Goal: Information Seeking & Learning: Learn about a topic

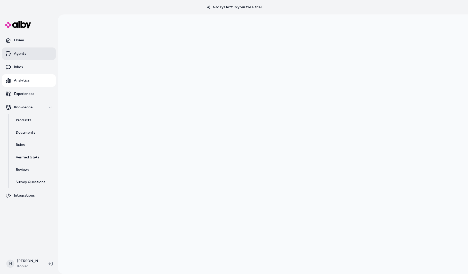
click at [30, 57] on link "Agents" at bounding box center [29, 54] width 54 height 12
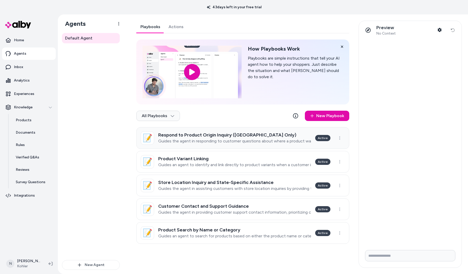
click at [218, 140] on p "Guides the agent in responding to customer questions about where a product was …" at bounding box center [234, 141] width 153 height 5
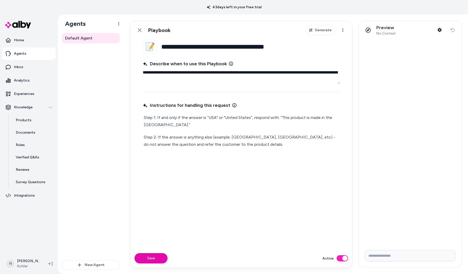
click at [409, 256] on input "Write your prompt here" at bounding box center [410, 255] width 90 height 11
click at [138, 28] on link "Back" at bounding box center [140, 30] width 10 height 10
click at [139, 30] on html "**********" at bounding box center [234, 137] width 468 height 274
click at [138, 28] on icon at bounding box center [140, 30] width 4 height 4
type textarea "*"
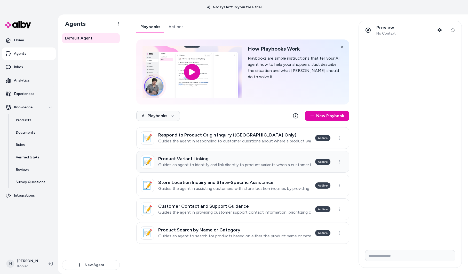
click at [222, 164] on p "Guides an agent to identify and link directly to product variants when a custom…" at bounding box center [234, 164] width 153 height 5
click at [243, 154] on html "43 days left in your free trial Home Agents Inbox Analytics Experiences Knowled…" at bounding box center [234, 137] width 468 height 274
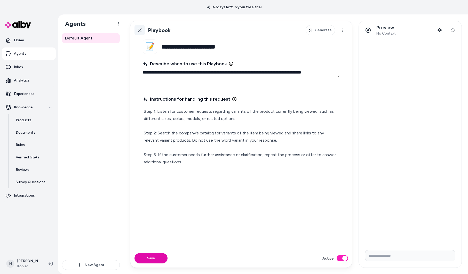
click at [138, 33] on link "Back" at bounding box center [140, 30] width 10 height 10
click at [139, 32] on html "**********" at bounding box center [234, 137] width 468 height 274
click at [92, 95] on html "**********" at bounding box center [234, 137] width 468 height 274
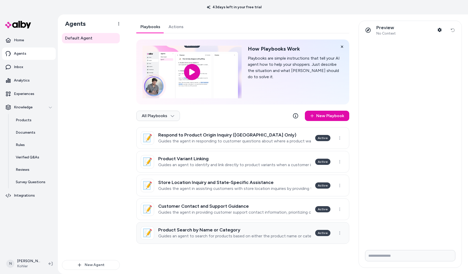
click at [220, 230] on h3 "Product Search by Name or Category" at bounding box center [234, 229] width 153 height 5
type textarea "*"
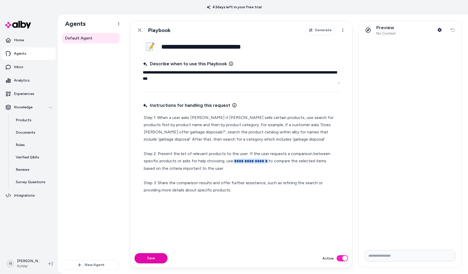
click at [261, 161] on span "**********" at bounding box center [250, 161] width 35 height 5
click at [140, 31] on icon at bounding box center [140, 30] width 4 height 4
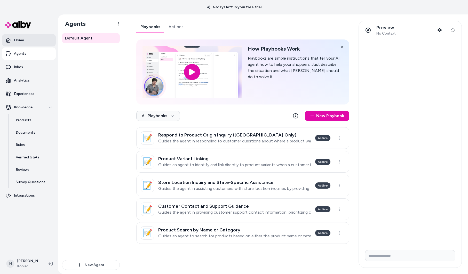
click at [29, 44] on link "Home" at bounding box center [29, 40] width 54 height 12
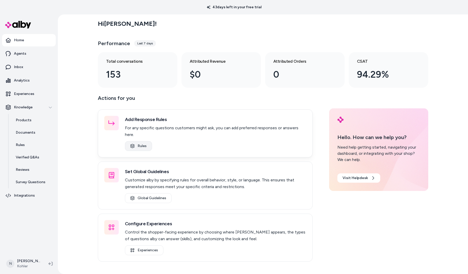
click at [150, 141] on link "Rules" at bounding box center [138, 146] width 27 height 10
click at [147, 141] on link "Rules" at bounding box center [138, 146] width 27 height 10
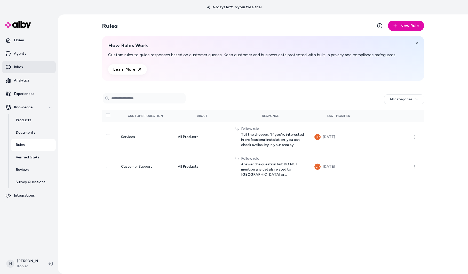
click at [29, 68] on link "Inbox" at bounding box center [29, 67] width 54 height 12
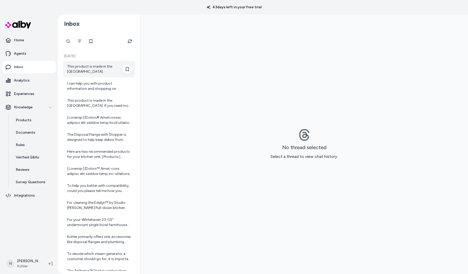
click at [94, 72] on div "This product is made in the [GEOGRAPHIC_DATA]." at bounding box center [99, 69] width 65 height 10
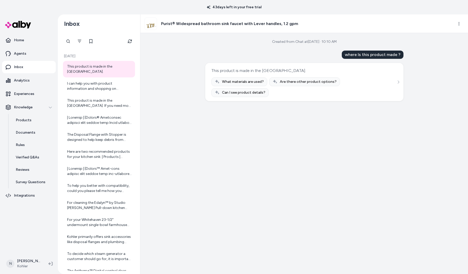
click at [402, 74] on div "This product is made in the [GEOGRAPHIC_DATA]. What materials are used? Are the…" at bounding box center [304, 82] width 198 height 38
click at [401, 79] on button "See more" at bounding box center [398, 82] width 6 height 6
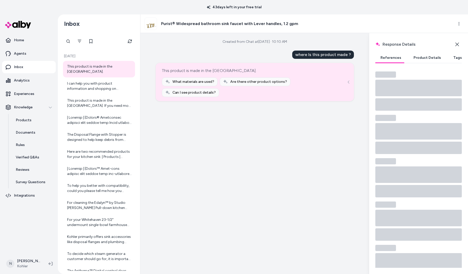
click at [426, 57] on button "Product Details" at bounding box center [427, 58] width 38 height 10
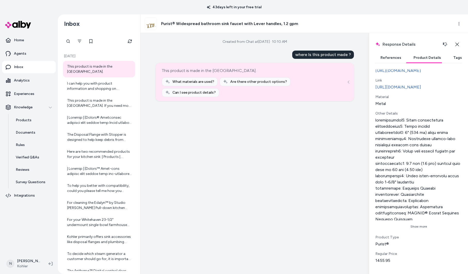
scroll to position [179, 0]
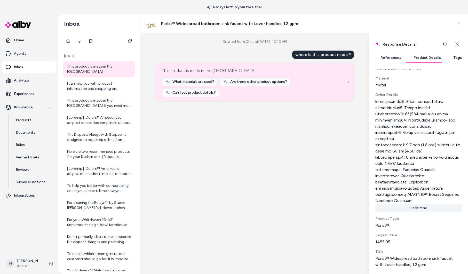
click at [417, 208] on button "Show more" at bounding box center [418, 208] width 86 height 8
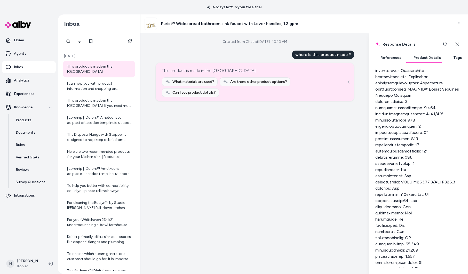
scroll to position [325, 0]
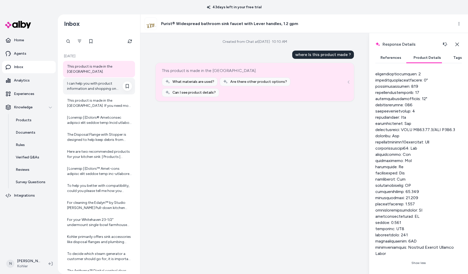
click at [87, 88] on div "I can help you with product information and shopping on [DOMAIN_NAME]. For inst…" at bounding box center [99, 86] width 65 height 10
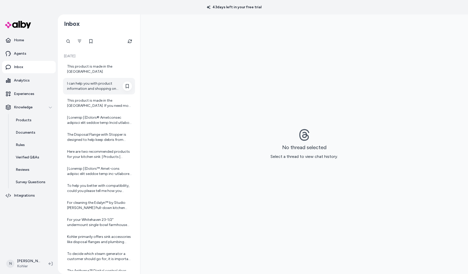
click at [99, 89] on div "I can help you with product information and shopping on [DOMAIN_NAME]. For inst…" at bounding box center [99, 86] width 65 height 10
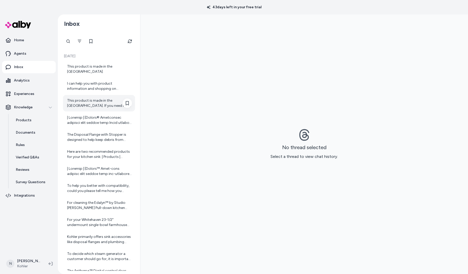
click at [101, 104] on div "This product is made in the [GEOGRAPHIC_DATA]. If you need more details or have…" at bounding box center [99, 103] width 65 height 10
click at [127, 45] on button "Refresh" at bounding box center [130, 41] width 10 height 10
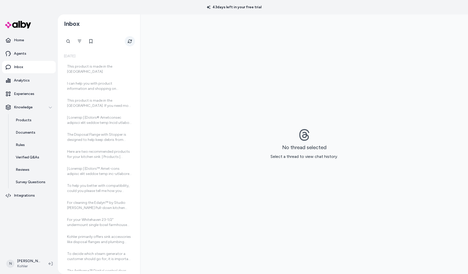
click at [129, 42] on icon "Refresh" at bounding box center [130, 41] width 6 height 6
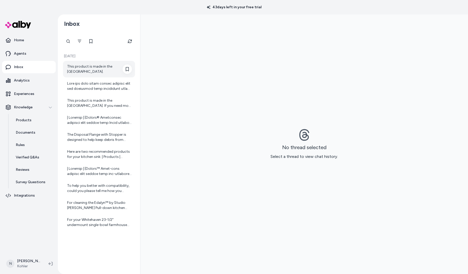
click at [91, 77] on div "This product is made in the [GEOGRAPHIC_DATA]." at bounding box center [99, 69] width 72 height 17
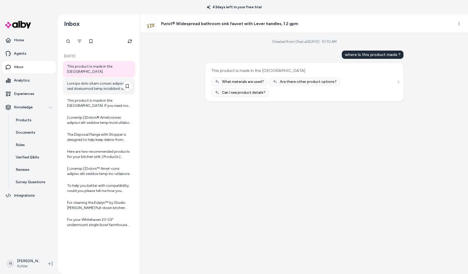
click at [92, 86] on div at bounding box center [99, 86] width 65 height 10
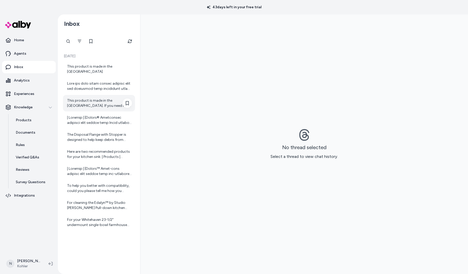
click at [92, 105] on div "This product is made in the [GEOGRAPHIC_DATA]. If you need more details or have…" at bounding box center [99, 103] width 65 height 10
click at [130, 41] on icon "Refresh" at bounding box center [130, 41] width 6 height 6
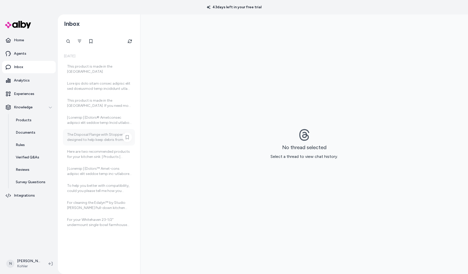
scroll to position [1, 0]
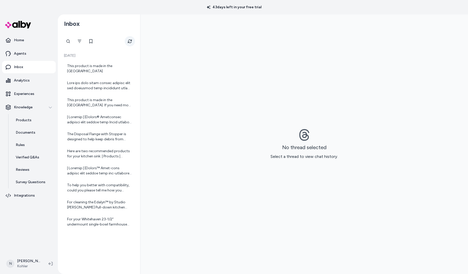
click at [130, 41] on icon "Refresh" at bounding box center [129, 40] width 5 height 5
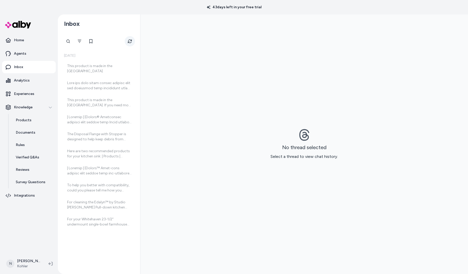
click at [130, 41] on icon "Refresh" at bounding box center [129, 41] width 5 height 5
click at [130, 41] on icon "Refresh" at bounding box center [130, 41] width 6 height 6
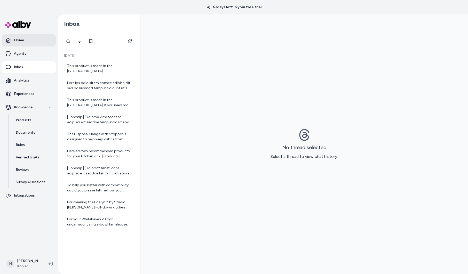
click at [31, 39] on link "Home" at bounding box center [29, 40] width 54 height 12
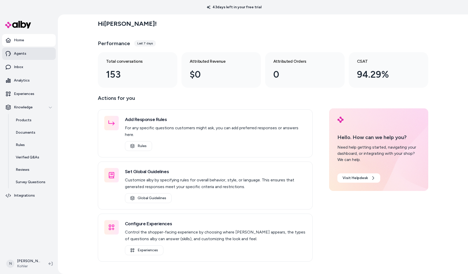
click at [21, 54] on p "Agents" at bounding box center [20, 53] width 12 height 5
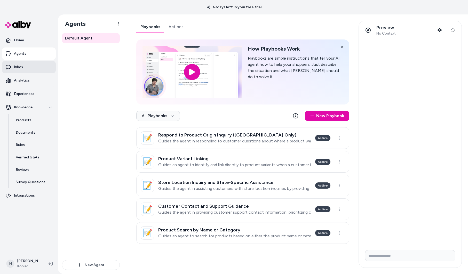
click at [25, 69] on link "Inbox" at bounding box center [29, 67] width 54 height 12
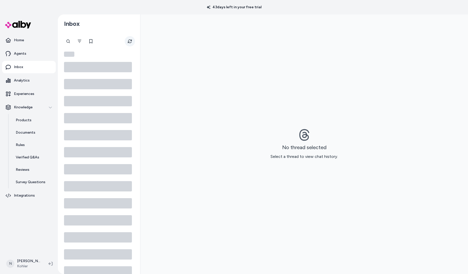
click at [127, 42] on button "Refresh" at bounding box center [130, 41] width 10 height 10
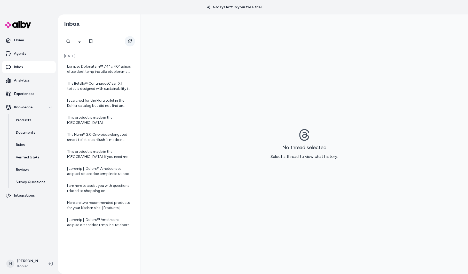
click at [127, 42] on button "Refresh" at bounding box center [130, 41] width 10 height 10
click at [107, 63] on div at bounding box center [99, 69] width 72 height 17
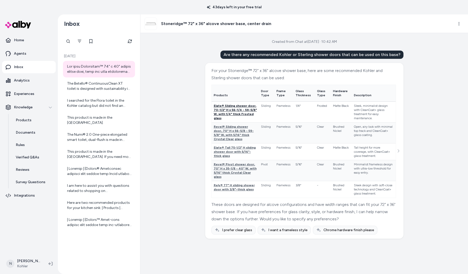
click at [224, 110] on span "Elate® Sliding shower door, 70-1/2" H x 56-1/4 - 59-5/8" W, with 1/4" thick Fro…" at bounding box center [235, 112] width 43 height 16
click at [95, 88] on div "The Betello® ContinuousClean XT toilet is designed with sustainability in mind.…" at bounding box center [99, 86] width 65 height 10
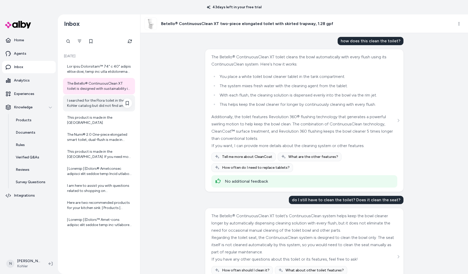
scroll to position [10, 0]
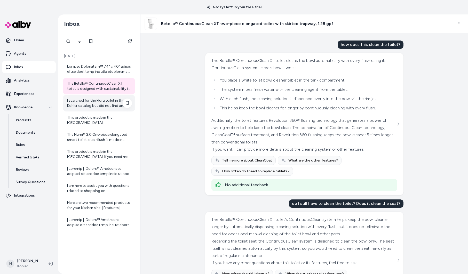
click at [109, 104] on div "I searched for the Flora toilet in the Kohler catalog but did not find an exact…" at bounding box center [99, 103] width 65 height 10
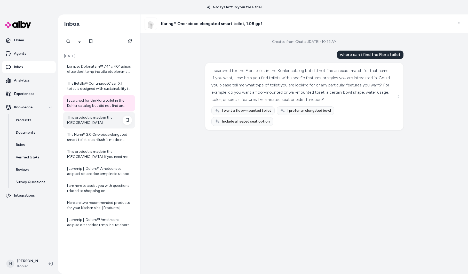
click at [100, 120] on div "This product is made in the [GEOGRAPHIC_DATA]." at bounding box center [99, 120] width 65 height 10
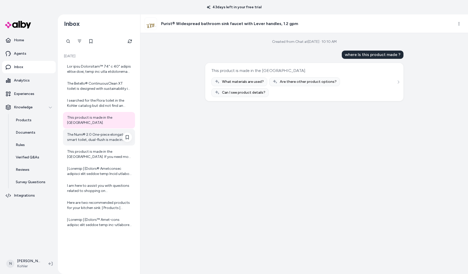
click at [86, 142] on div "The Numi® 2.0 One-piece elongated smart toilet, dual-flush is made in [GEOGRAPH…" at bounding box center [99, 137] width 65 height 10
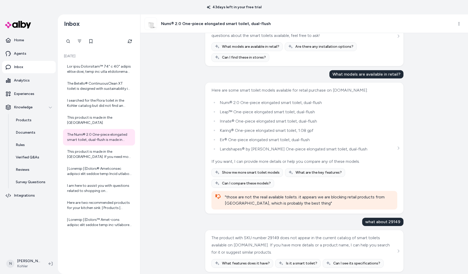
scroll to position [456, 0]
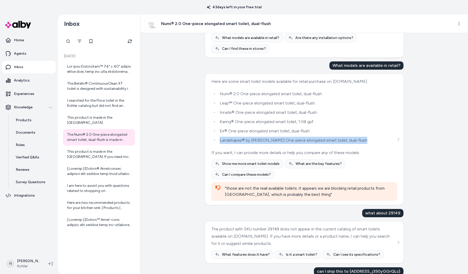
drag, startPoint x: 220, startPoint y: 147, endPoint x: 361, endPoint y: 145, distance: 140.5
click at [361, 145] on div "Here are some smart toilet models available for retail purchase on [DOMAIN_NAME…" at bounding box center [304, 128] width 186 height 101
copy li "Landshapes® by [PERSON_NAME] One-piece elongated smart toilet, dual-flush"
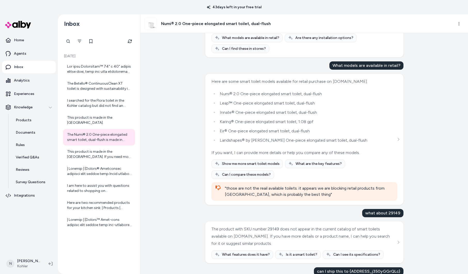
click at [389, 217] on div "what about 29149" at bounding box center [382, 213] width 41 height 8
click at [390, 217] on div "what about 29149" at bounding box center [382, 213] width 41 height 8
drag, startPoint x: 389, startPoint y: 221, endPoint x: 404, endPoint y: 221, distance: 15.0
click at [404, 221] on div "Created from Chat at [DATE] · 10:05 AM why can't I buy this product If you're h…" at bounding box center [304, 153] width 328 height 241
copy div "29149"
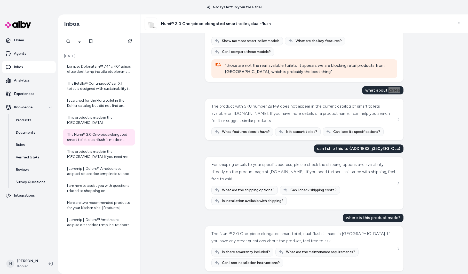
scroll to position [585, 0]
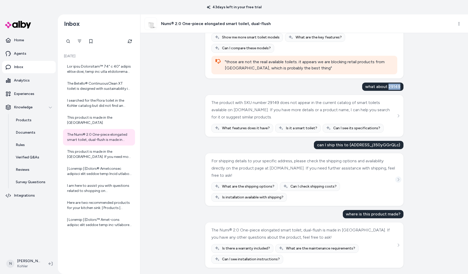
click at [400, 182] on icon "See more" at bounding box center [399, 180] width 4 height 4
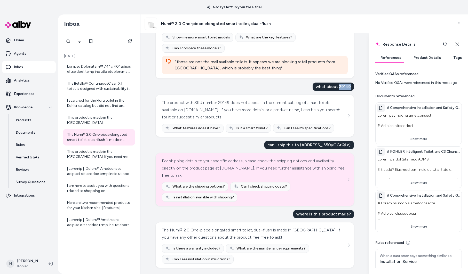
scroll to position [590, 0]
click at [120, 136] on div "The Numi® 2.0 One-piece elongated smart toilet, dual-flush is made in [GEOGRAPH…" at bounding box center [99, 137] width 65 height 10
click at [129, 137] on icon at bounding box center [127, 137] width 3 height 4
click at [349, 245] on icon "See more" at bounding box center [349, 245] width 2 height 3
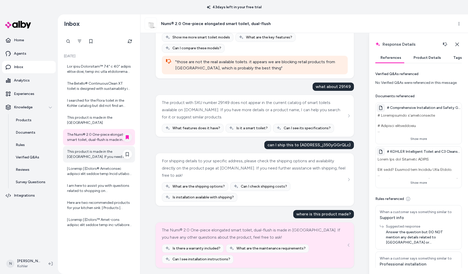
click at [93, 155] on div "This product is made in the [GEOGRAPHIC_DATA]. If you need more details or have…" at bounding box center [99, 154] width 65 height 10
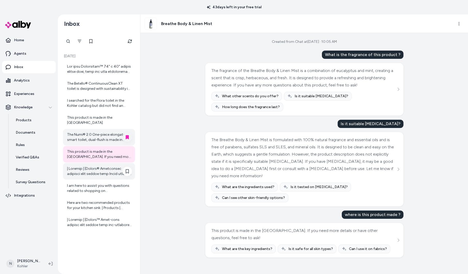
click at [108, 168] on div at bounding box center [99, 171] width 65 height 10
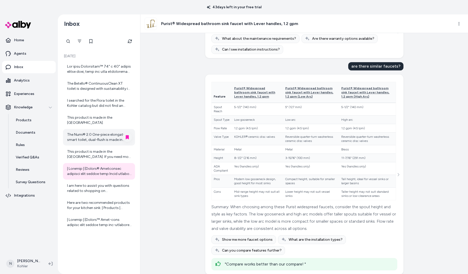
scroll to position [346, 0]
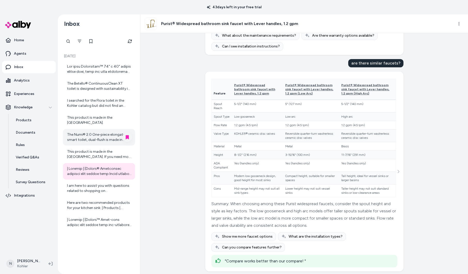
click at [186, 155] on div "Created from Chat at [DATE] · 9:52 AM what is the spout reach The spout reach o…" at bounding box center [304, 153] width 328 height 241
click at [96, 174] on div at bounding box center [99, 171] width 65 height 10
click at [97, 171] on div at bounding box center [99, 171] width 65 height 10
click at [97, 186] on div "I am here to assist you with questions related to shopping on [DOMAIN_NAME] and…" at bounding box center [99, 188] width 65 height 10
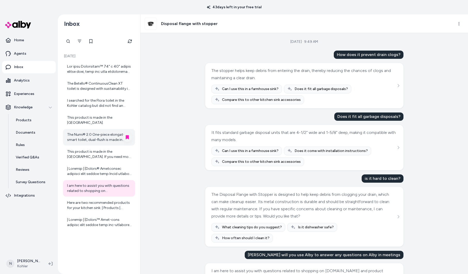
scroll to position [26, 0]
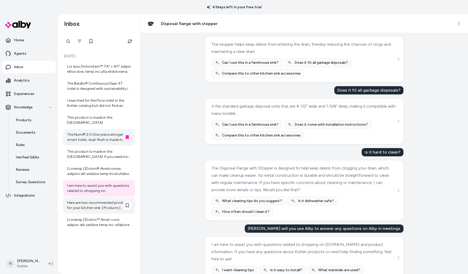
click at [110, 202] on div "Here are two recommended products for your kitchen sink: | Products | Features …" at bounding box center [99, 205] width 65 height 10
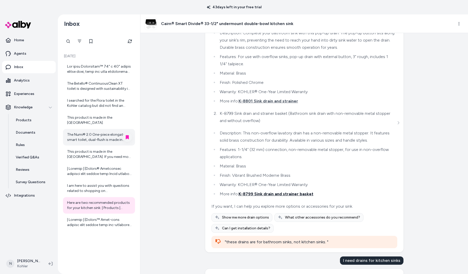
scroll to position [299, 0]
click at [269, 196] on span "K-8799 Sink drain and strainer basket" at bounding box center [276, 193] width 75 height 5
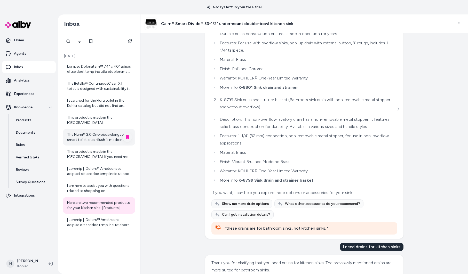
scroll to position [313, 0]
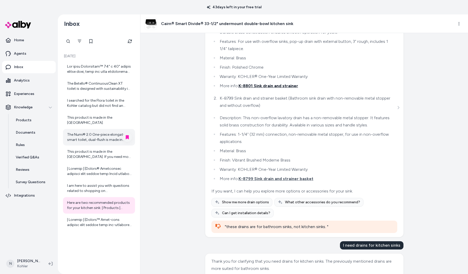
click at [261, 88] on span "K-8801 Sink drain and strainer" at bounding box center [269, 85] width 60 height 5
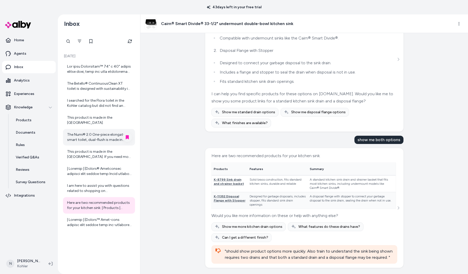
scroll to position [801, 0]
click at [92, 222] on div at bounding box center [99, 222] width 65 height 10
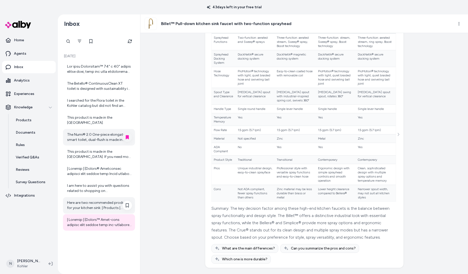
scroll to position [1, 0]
click at [133, 43] on button "Refresh" at bounding box center [130, 41] width 10 height 10
click at [135, 36] on div at bounding box center [99, 41] width 76 height 10
click at [131, 42] on icon "Refresh" at bounding box center [129, 40] width 5 height 5
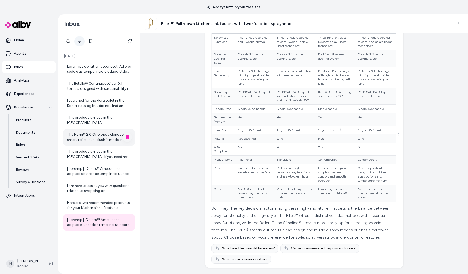
click at [82, 41] on button "Filter" at bounding box center [79, 41] width 10 height 10
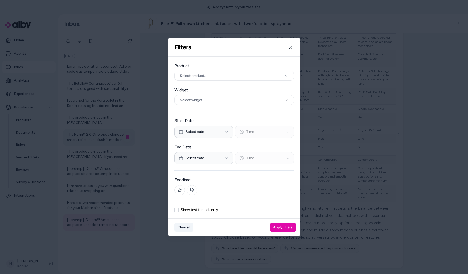
click at [185, 228] on button "Clear all" at bounding box center [184, 227] width 19 height 9
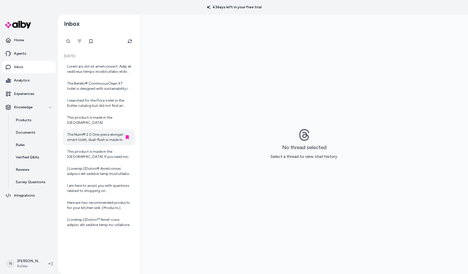
scroll to position [1, 0]
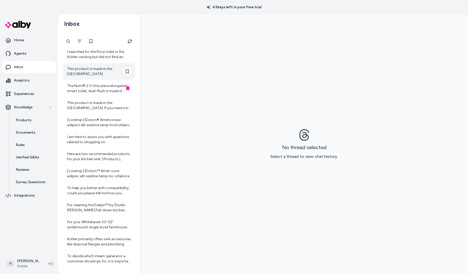
scroll to position [85, 0]
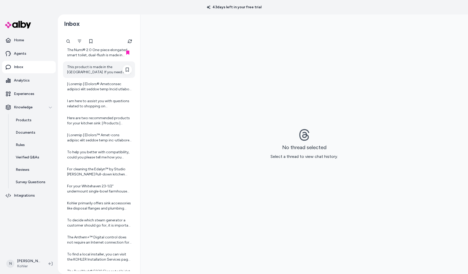
click at [95, 75] on div "This product is made in the [GEOGRAPHIC_DATA]. If you need more details or have…" at bounding box center [99, 70] width 65 height 10
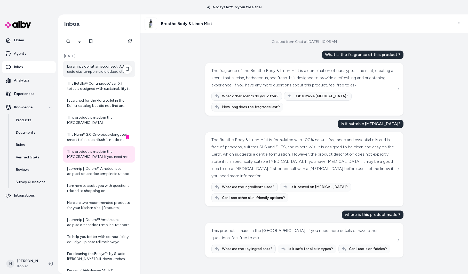
click at [93, 70] on div at bounding box center [99, 69] width 65 height 10
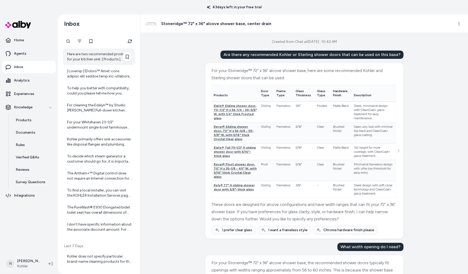
scroll to position [149, 0]
click at [95, 230] on div "I don't have specific information about the associate discount amount. For deta…" at bounding box center [99, 227] width 65 height 10
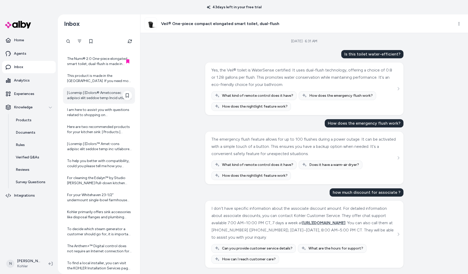
scroll to position [77, 0]
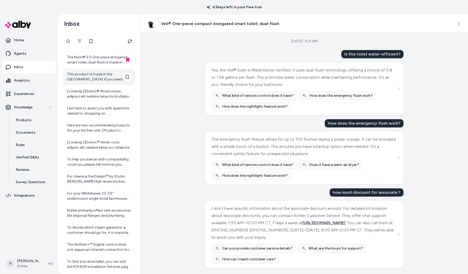
click at [103, 74] on div "This product is made in the [GEOGRAPHIC_DATA]. If you need more details or have…" at bounding box center [99, 77] width 65 height 10
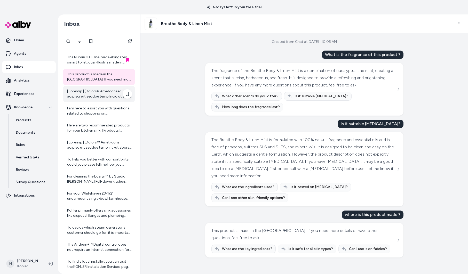
click at [83, 92] on div at bounding box center [99, 94] width 65 height 10
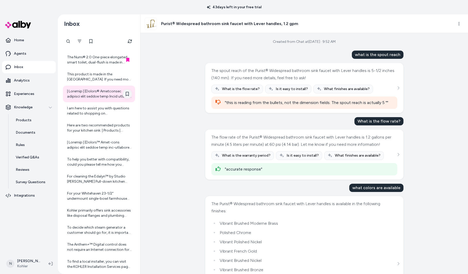
click at [126, 94] on icon at bounding box center [127, 94] width 3 height 4
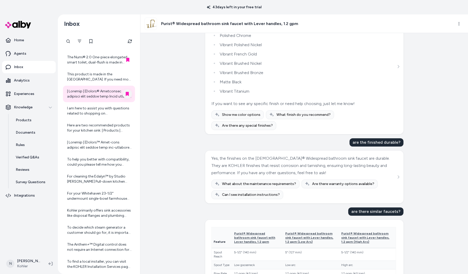
scroll to position [346, 0]
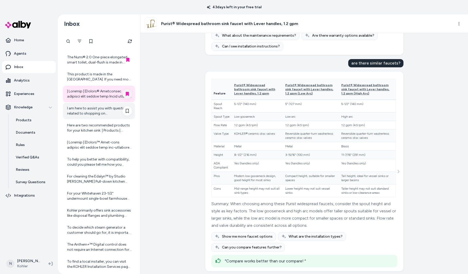
click at [96, 109] on div "I am here to assist you with questions related to shopping on [DOMAIN_NAME] and…" at bounding box center [99, 111] width 65 height 10
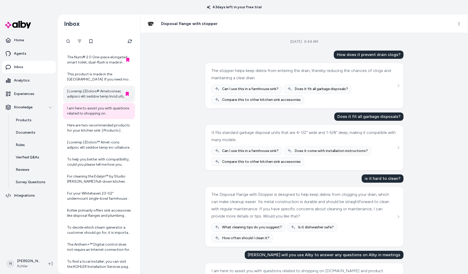
scroll to position [26, 0]
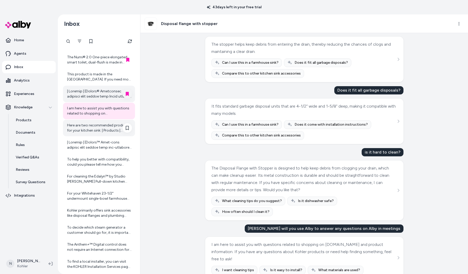
click at [108, 130] on div "Here are two recommended products for your kitchen sink: | Products | Features …" at bounding box center [99, 128] width 65 height 10
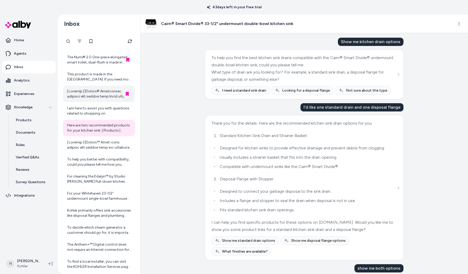
scroll to position [801, 0]
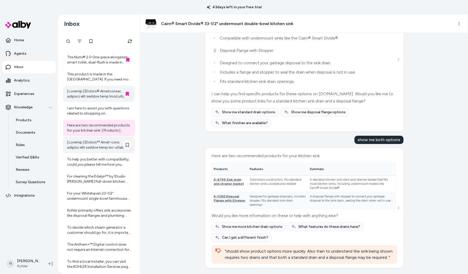
click at [89, 147] on div at bounding box center [99, 145] width 65 height 10
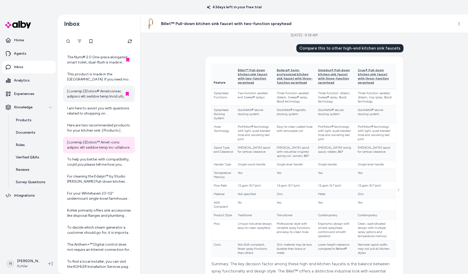
scroll to position [86, 0]
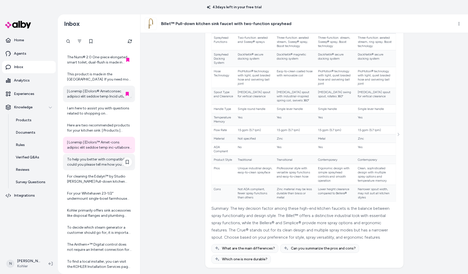
click at [99, 168] on div "To help you better with compatibility, could you please tell me how you would l…" at bounding box center [99, 162] width 72 height 17
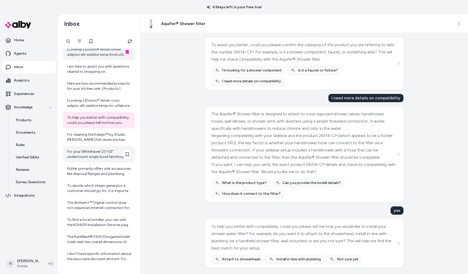
scroll to position [123, 0]
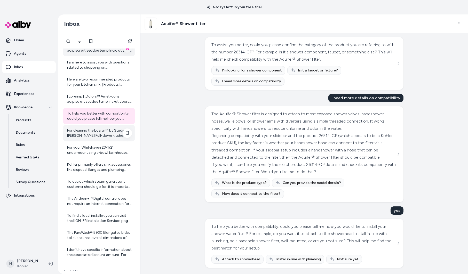
click at [97, 133] on div "For cleaning the Edalyn™ by Studio [PERSON_NAME] Pull-down kitchen sink faucet,…" at bounding box center [99, 133] width 65 height 10
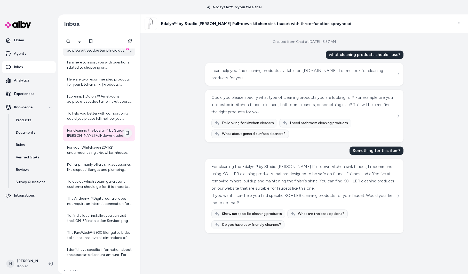
click at [128, 131] on icon at bounding box center [127, 133] width 3 height 4
click at [98, 151] on div "For your Whitehaven 23-1/2" undermount single-bowl farmhouse kitchen sink, the …" at bounding box center [99, 150] width 65 height 10
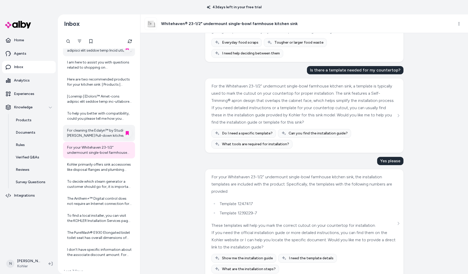
scroll to position [124, 0]
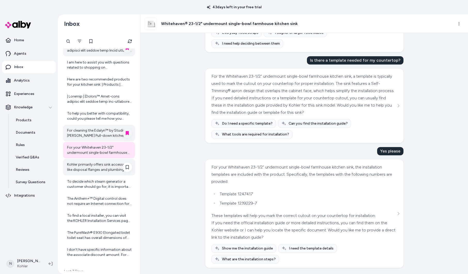
click at [100, 169] on div "Kohler primarily offers sink accessories like disposal flanges and plumbing com…" at bounding box center [99, 167] width 65 height 10
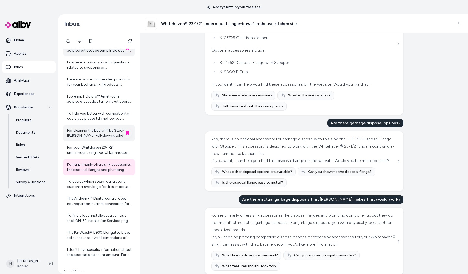
scroll to position [111, 0]
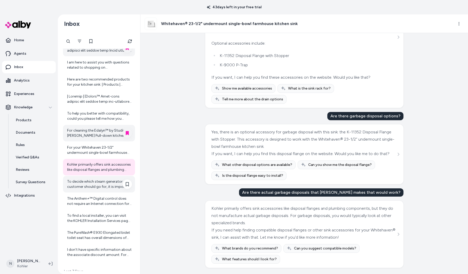
click at [109, 186] on div "To decide which steam generator a customer should go for, it is important to co…" at bounding box center [99, 184] width 65 height 10
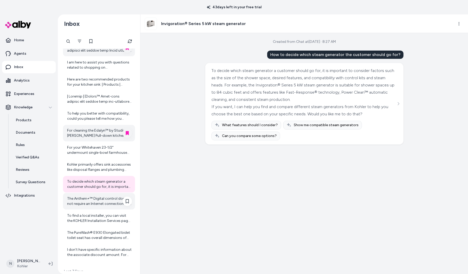
click at [88, 197] on div "The Anthem+™ Digital control does not require an Internet connection for basic …" at bounding box center [99, 201] width 65 height 10
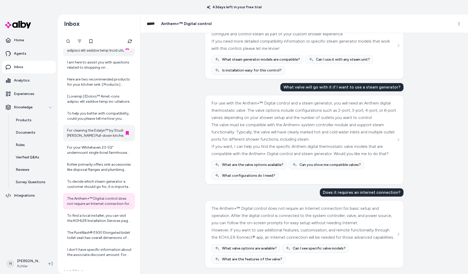
scroll to position [73, 0]
click at [102, 219] on div "To find a local installer, you can visit the KOHLER Installation Services page …" at bounding box center [99, 218] width 65 height 10
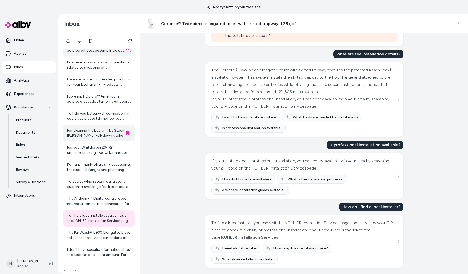
scroll to position [374, 0]
click at [90, 231] on div "The PureWash® E930 Elongated bidet toilet seat has overall dimensions of approx…" at bounding box center [99, 235] width 65 height 10
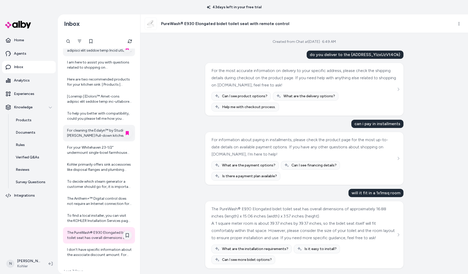
click at [128, 235] on icon at bounding box center [127, 235] width 4 height 4
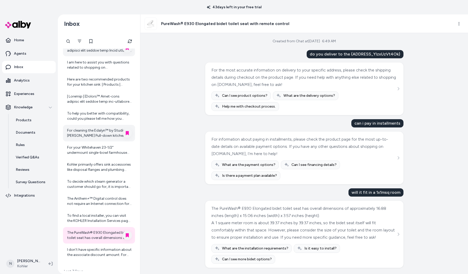
scroll to position [8, 0]
click at [86, 255] on div "I don't have specific information about the associate discount amount. For deta…" at bounding box center [99, 252] width 65 height 10
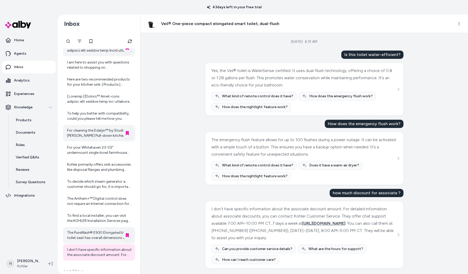
scroll to position [1, 0]
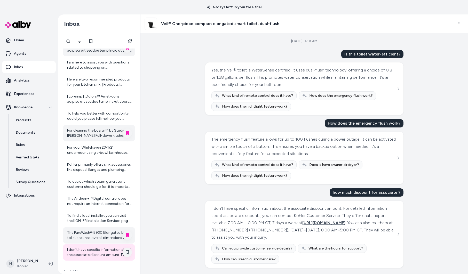
click at [128, 253] on icon at bounding box center [127, 252] width 4 height 4
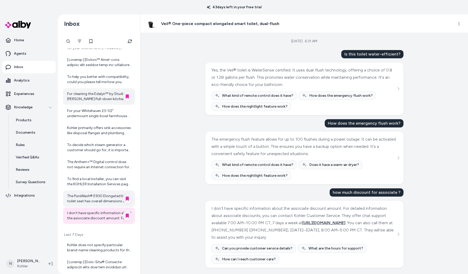
scroll to position [176, 0]
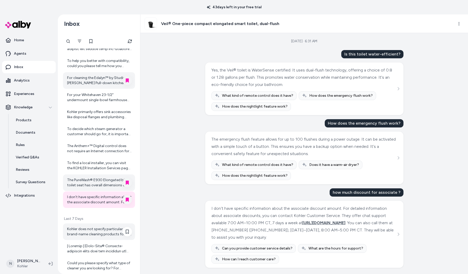
click at [98, 232] on div "Kohler does not specify particular brand-name cleaning products for the Cinq™ S…" at bounding box center [99, 232] width 65 height 10
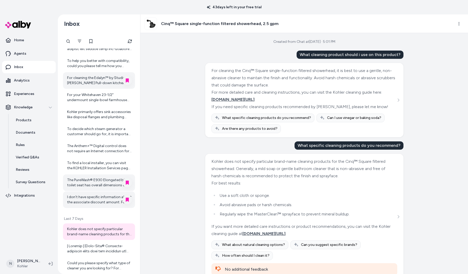
scroll to position [1, 0]
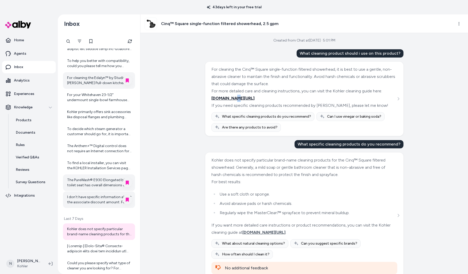
click at [232, 97] on span "kohler.com/clean" at bounding box center [232, 98] width 43 height 5
click at [127, 231] on icon at bounding box center [127, 232] width 4 height 4
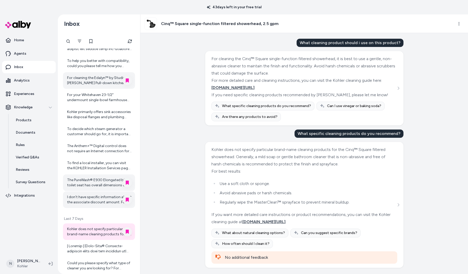
scroll to position [218, 0]
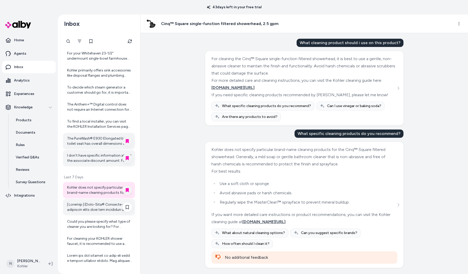
click at [99, 209] on div at bounding box center [99, 207] width 65 height 10
